Goal: Information Seeking & Learning: Learn about a topic

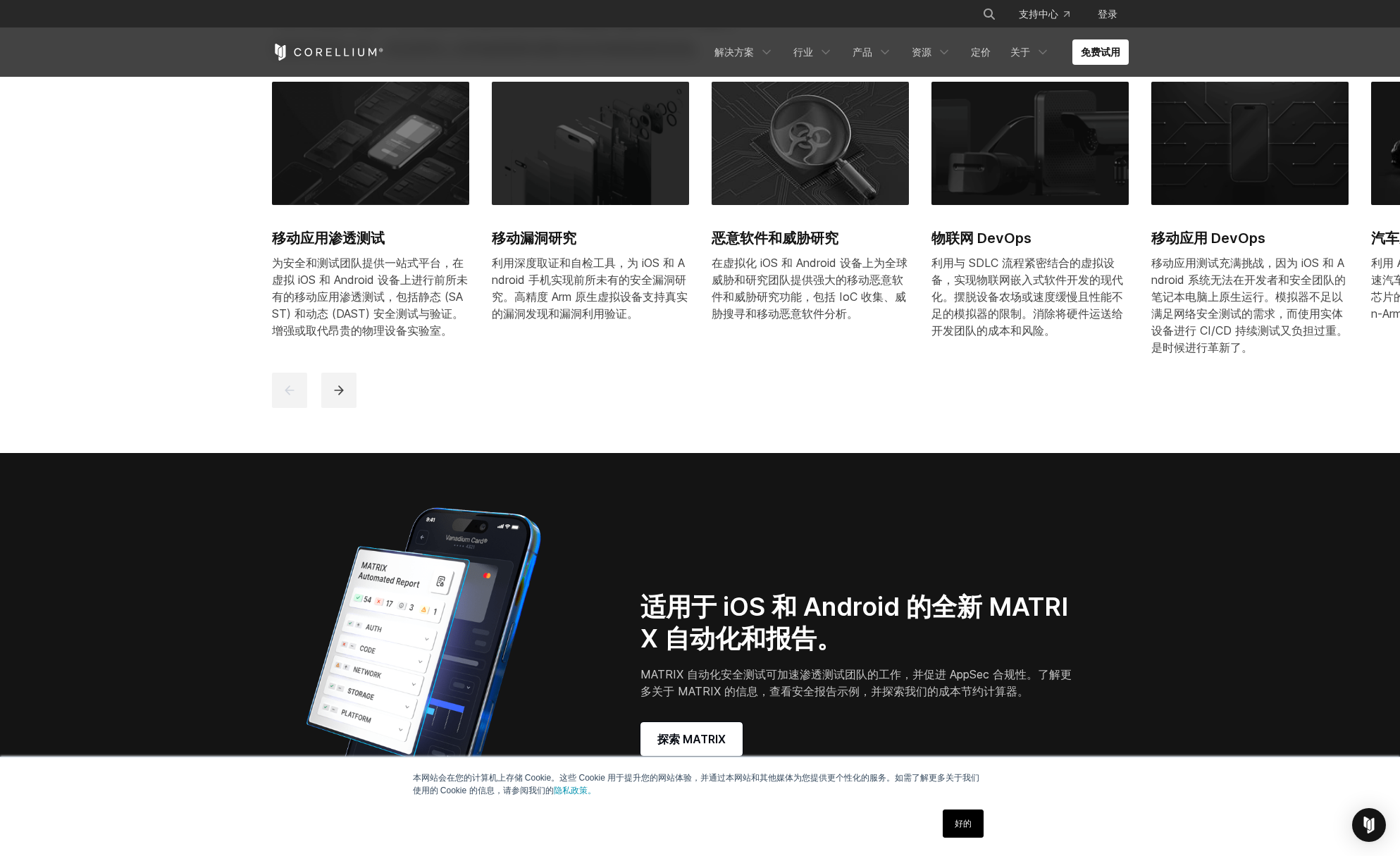
scroll to position [1221, 0]
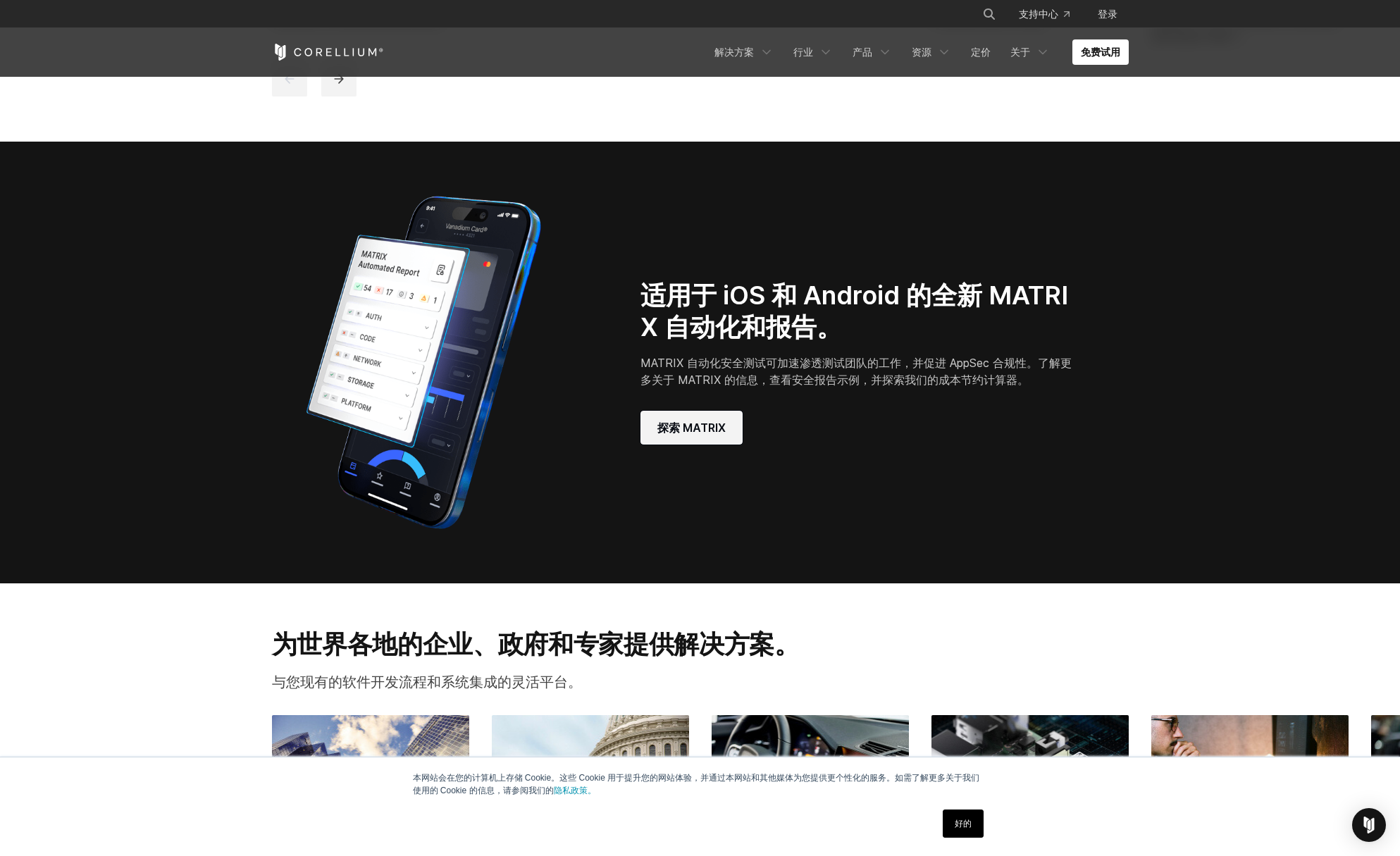
click at [709, 436] on link "探索 MATRIX" at bounding box center [692, 428] width 102 height 34
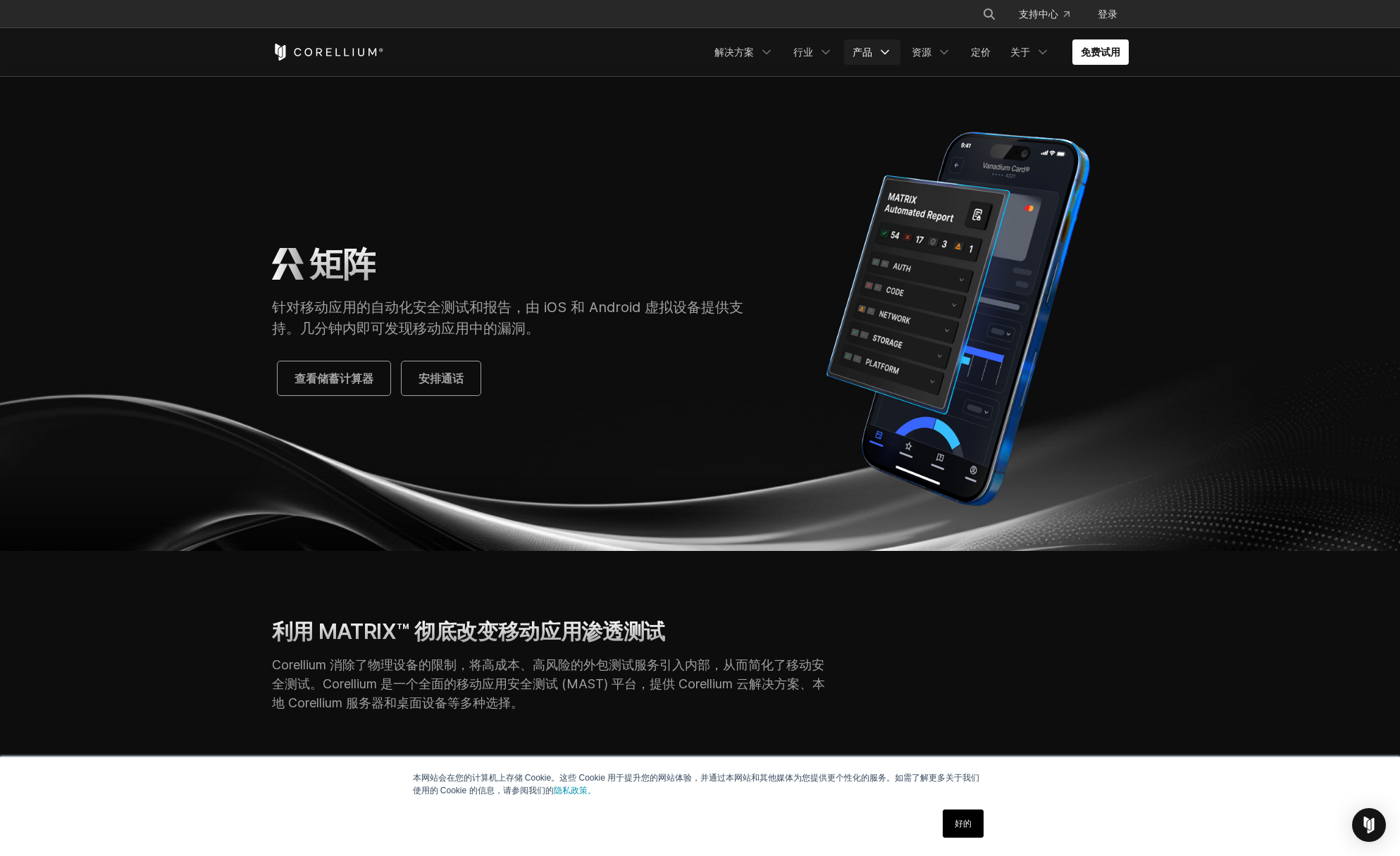
click at [882, 50] on polyline "导航菜单" at bounding box center [885, 52] width 7 height 3
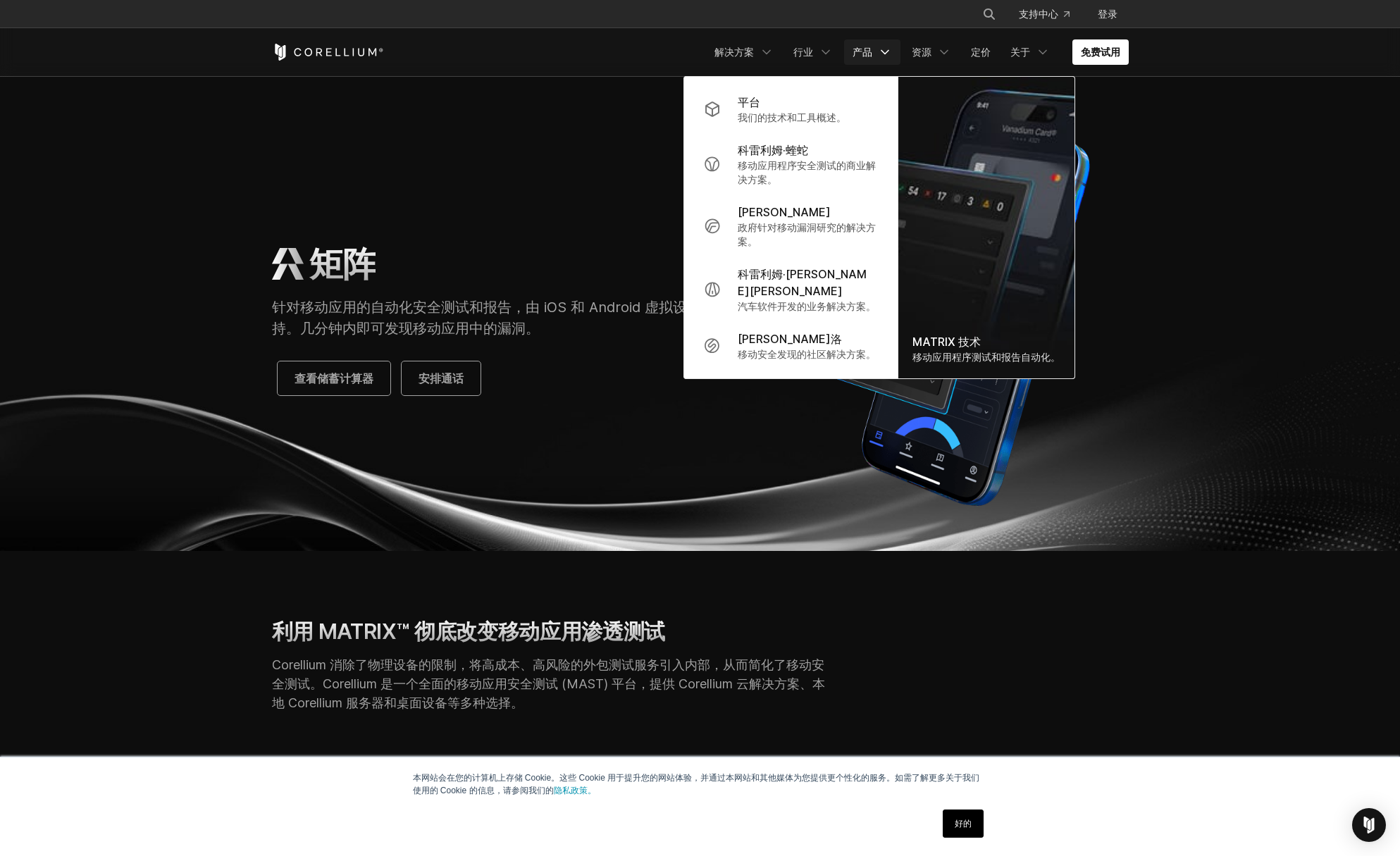
click at [882, 50] on polyline "导航菜单" at bounding box center [885, 52] width 7 height 3
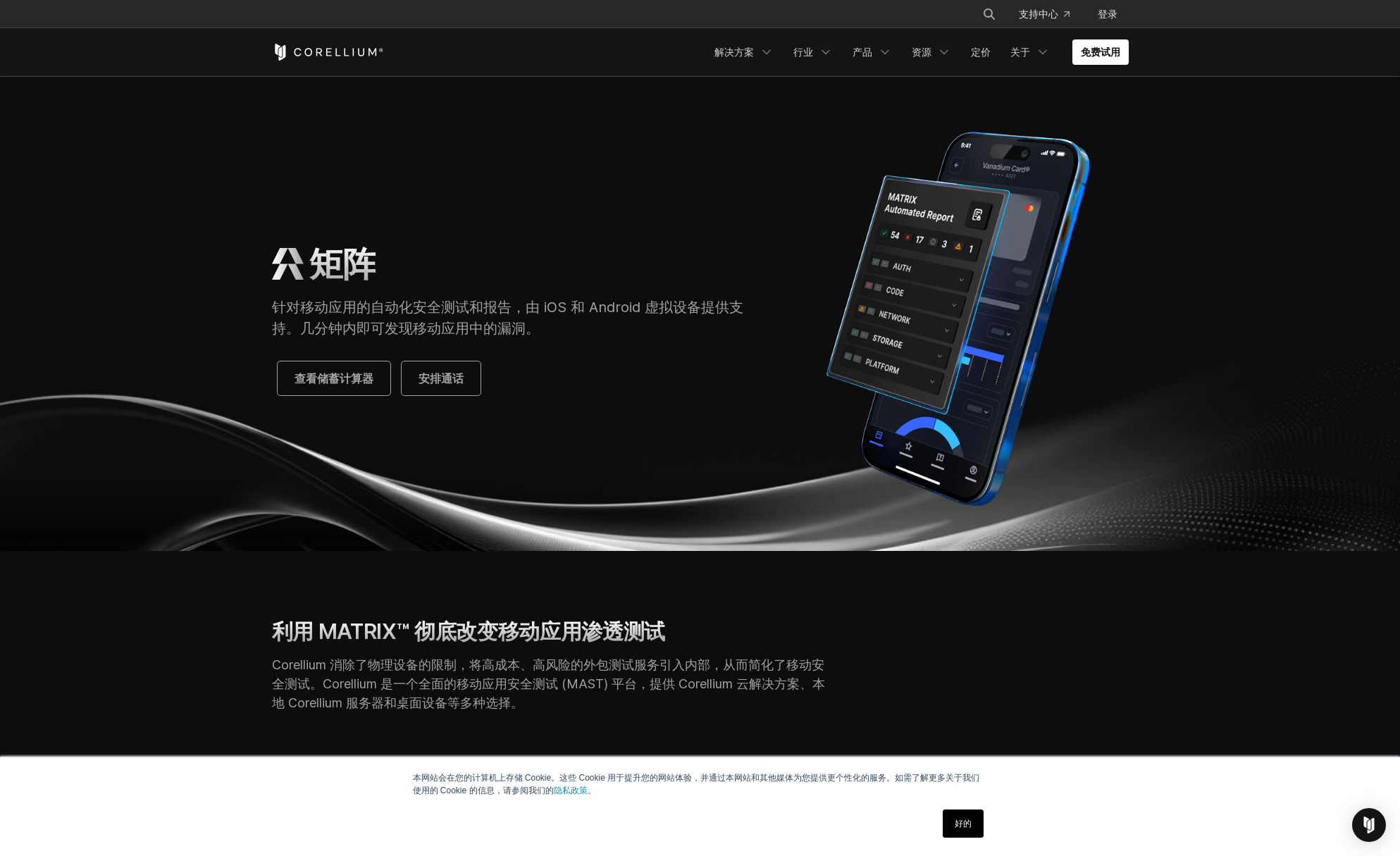
click at [429, 325] on font "针对移动应用的自动化安全测试和报告，由 iOS 和 Android 虚拟设备提供支持。几分钟内即可发现移动应用中的漏洞。" at bounding box center [507, 317] width 471 height 38
click at [440, 328] on font "针对移动应用的自动化安全测试和报告，由 iOS 和 Android 虚拟设备提供支持。几分钟内即可发现移动应用中的漏洞。" at bounding box center [507, 317] width 471 height 38
click at [733, 55] on font "解决方案" at bounding box center [734, 51] width 39 height 12
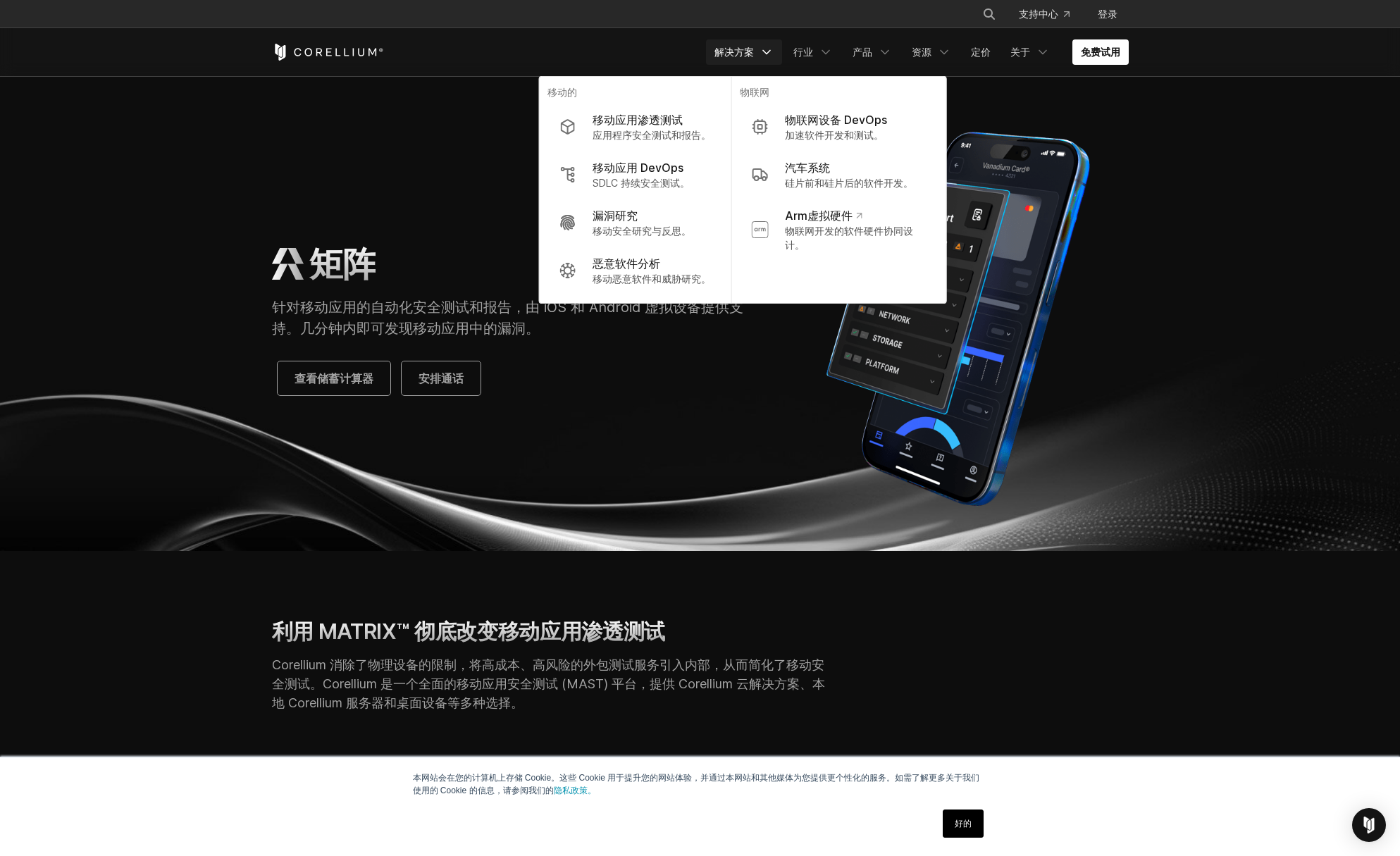
click at [607, 411] on div "矩阵 针对移动应用的自动化安全测试和报告，由 iOS 和 Android 虚拟设备提供支持。几分钟内即可发现移动应用中的漏洞。 查看储蓄计算器 安排通话" at bounding box center [700, 319] width 886 height 395
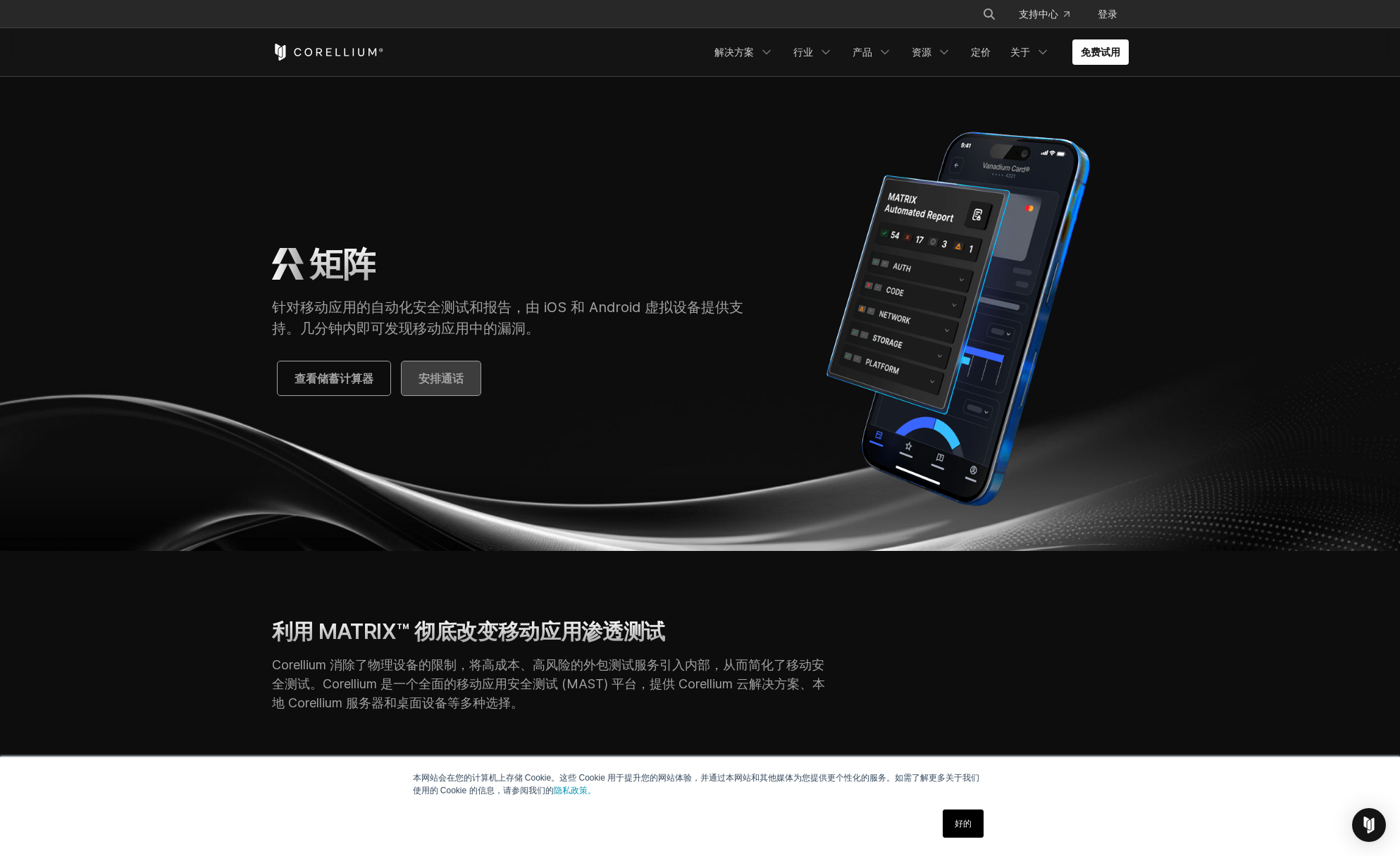
click at [443, 378] on font "安排通话" at bounding box center [440, 378] width 45 height 14
